Goal: Task Accomplishment & Management: Use online tool/utility

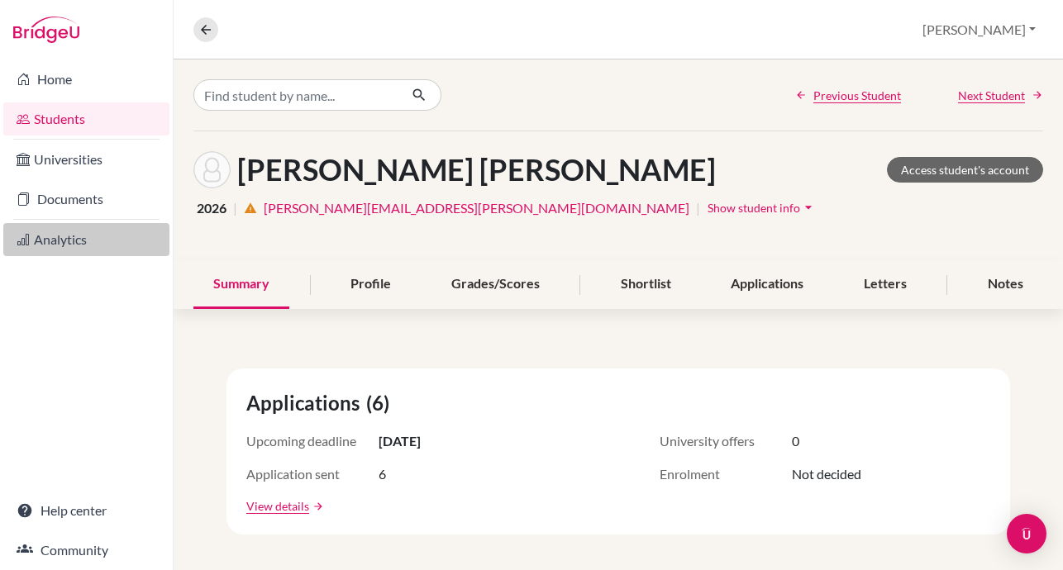
click at [67, 243] on link "Analytics" at bounding box center [86, 239] width 166 height 33
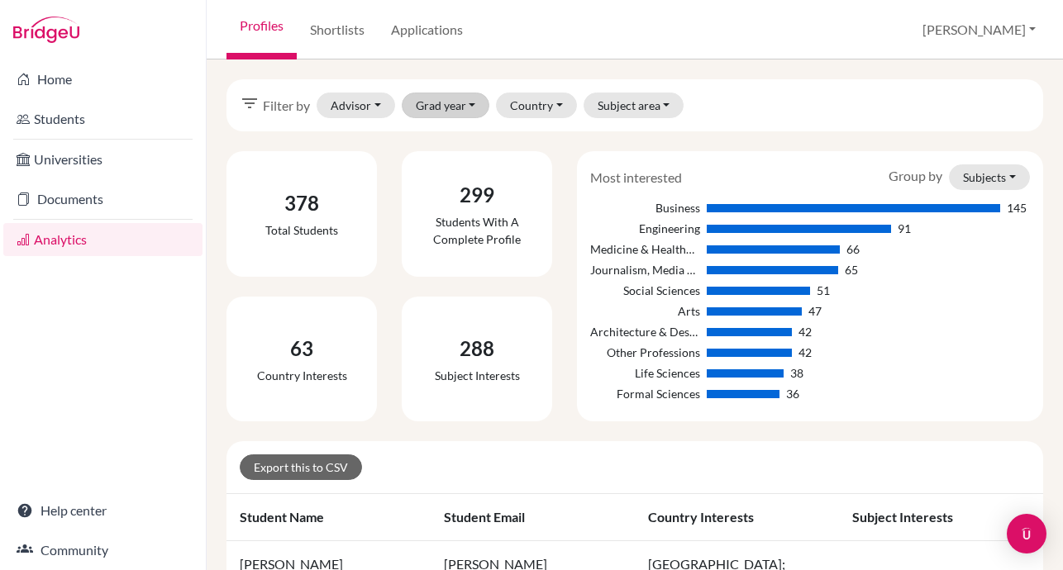
click at [446, 102] on button "Grad year" at bounding box center [446, 106] width 88 height 26
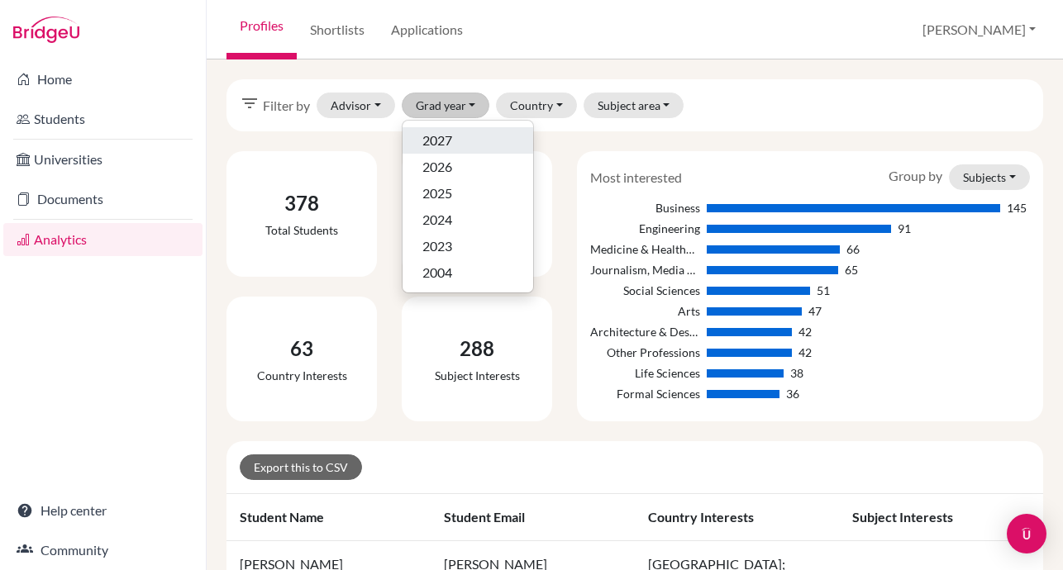
click at [447, 136] on span "2027" at bounding box center [437, 141] width 30 height 20
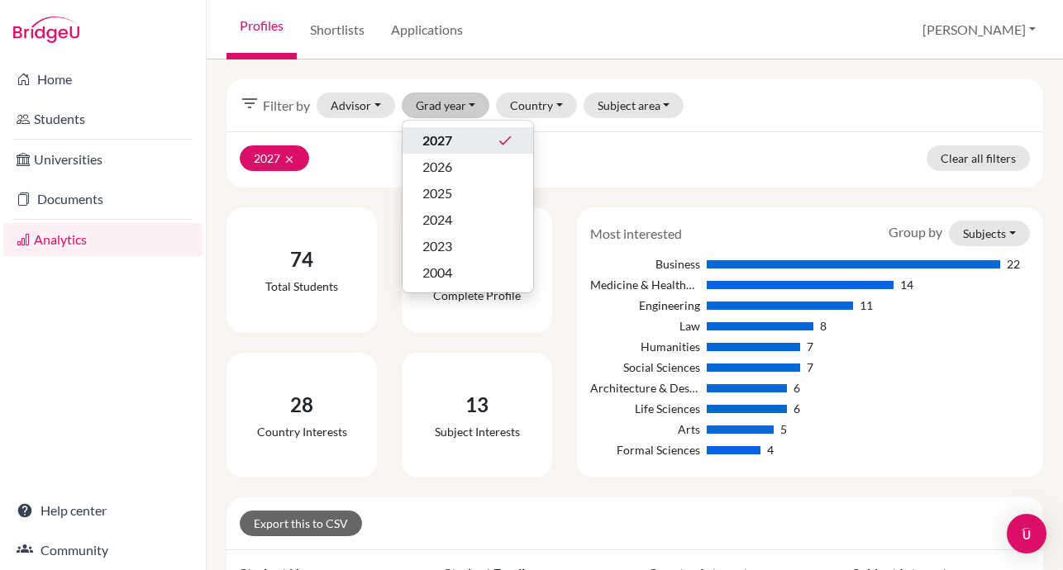
click at [885, 401] on div "6" at bounding box center [853, 408] width 293 height 17
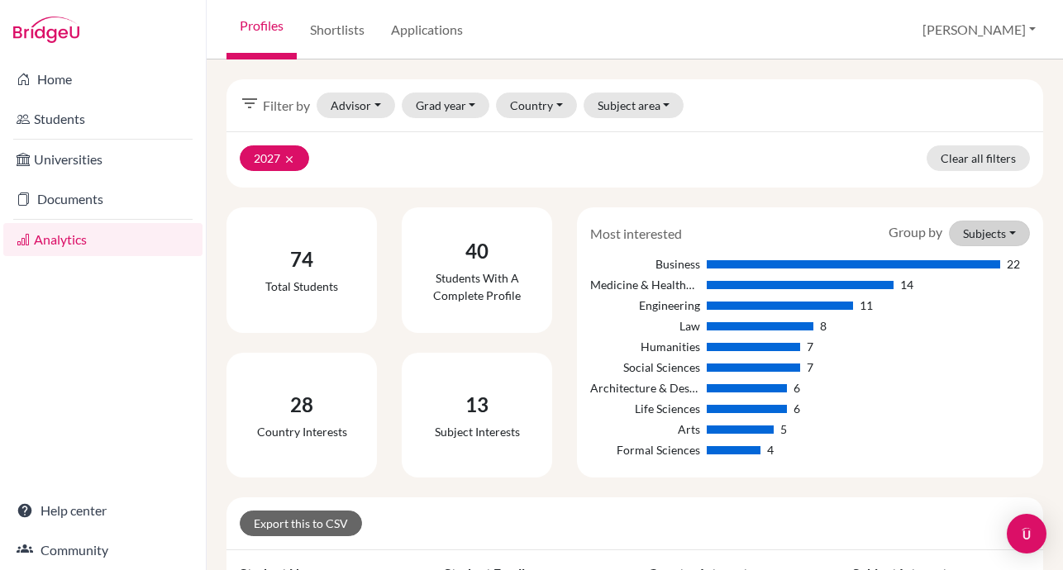
click at [997, 229] on button "Subjects" at bounding box center [989, 234] width 81 height 26
click at [944, 270] on button "Subjects" at bounding box center [963, 268] width 131 height 26
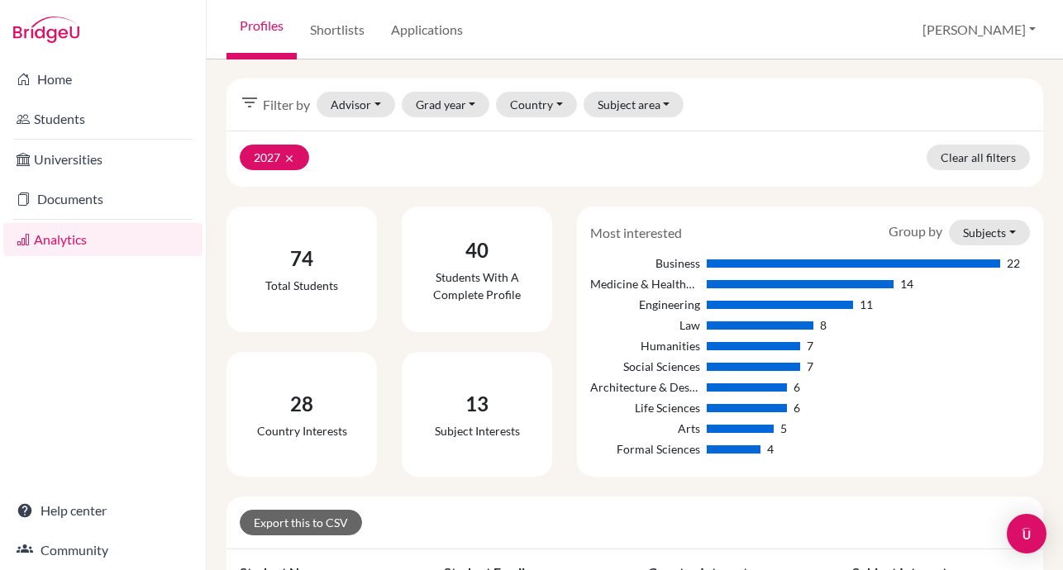
scroll to position [2, 0]
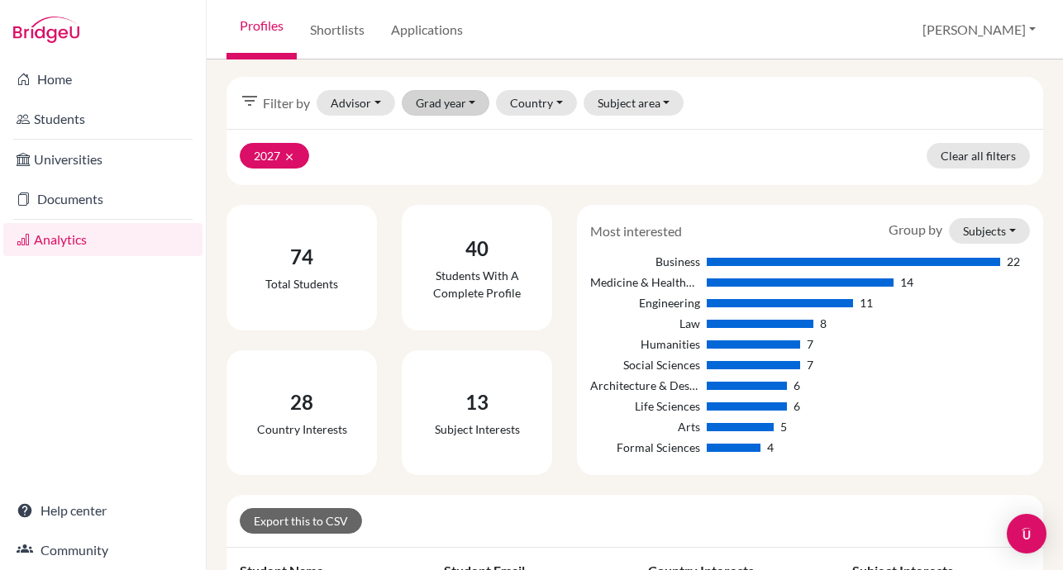
click at [440, 103] on button "Grad year" at bounding box center [446, 103] width 88 height 26
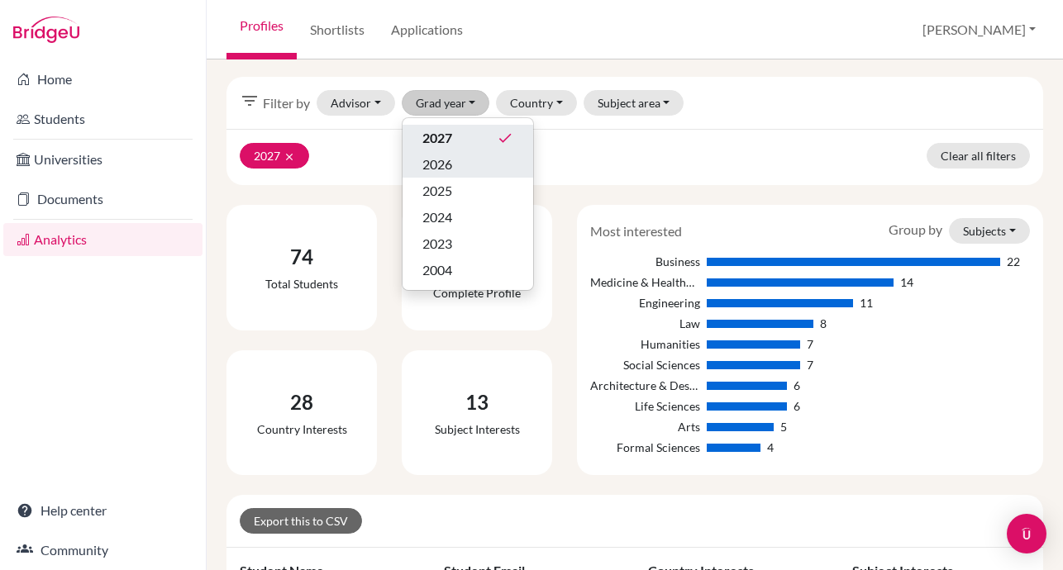
click at [466, 151] on button "2026" at bounding box center [468, 164] width 131 height 26
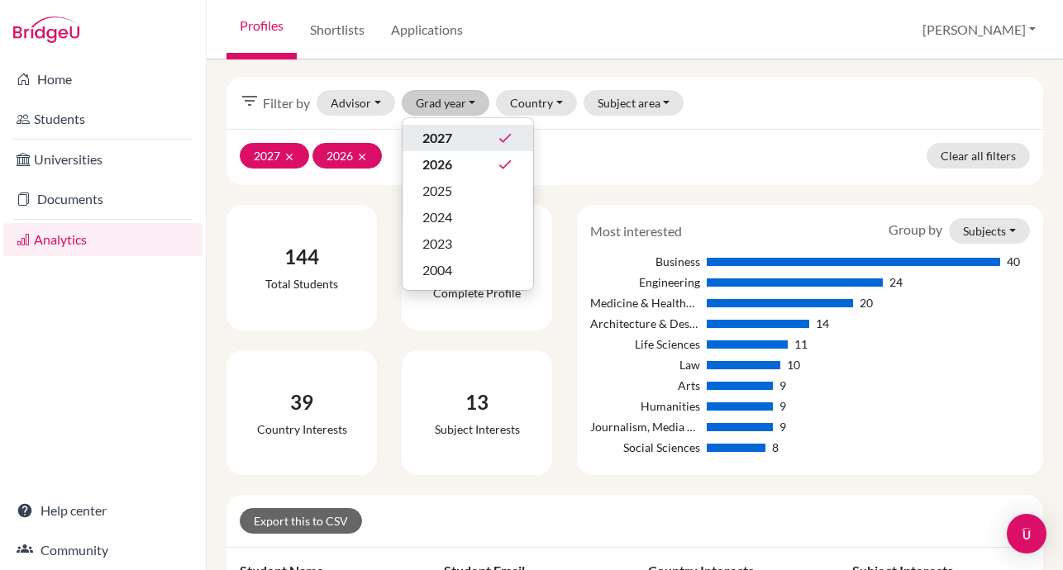
click at [928, 320] on div "14" at bounding box center [853, 323] width 293 height 17
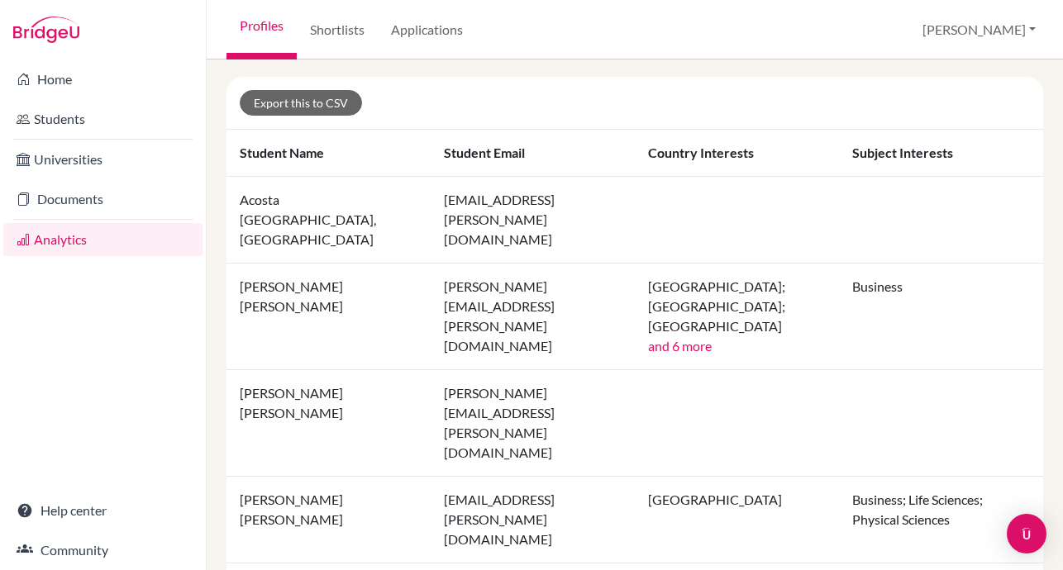
scroll to position [423, 0]
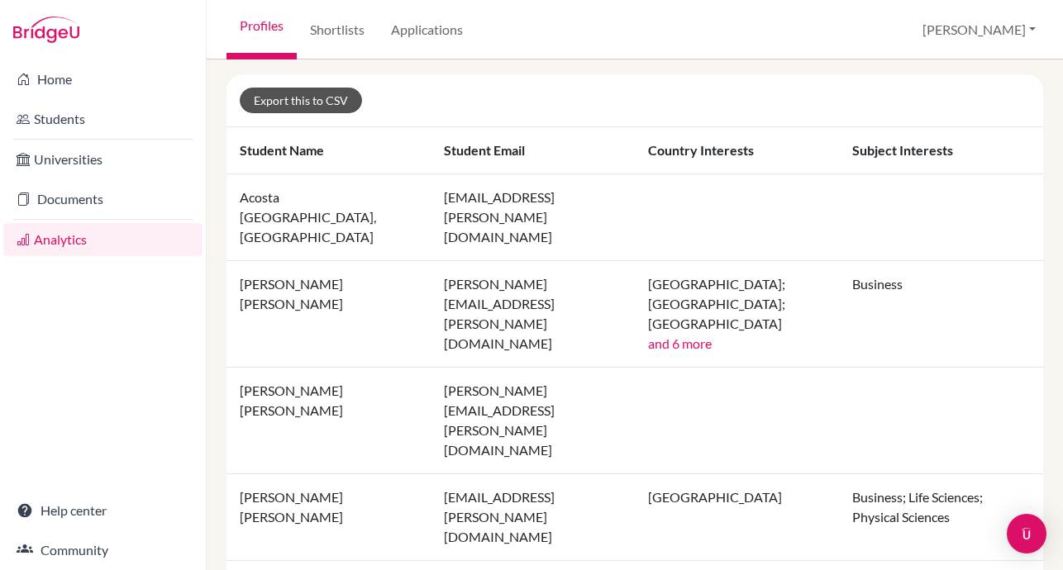
click at [282, 93] on link "Export this to CSV" at bounding box center [301, 101] width 122 height 26
